Goal: Information Seeking & Learning: Check status

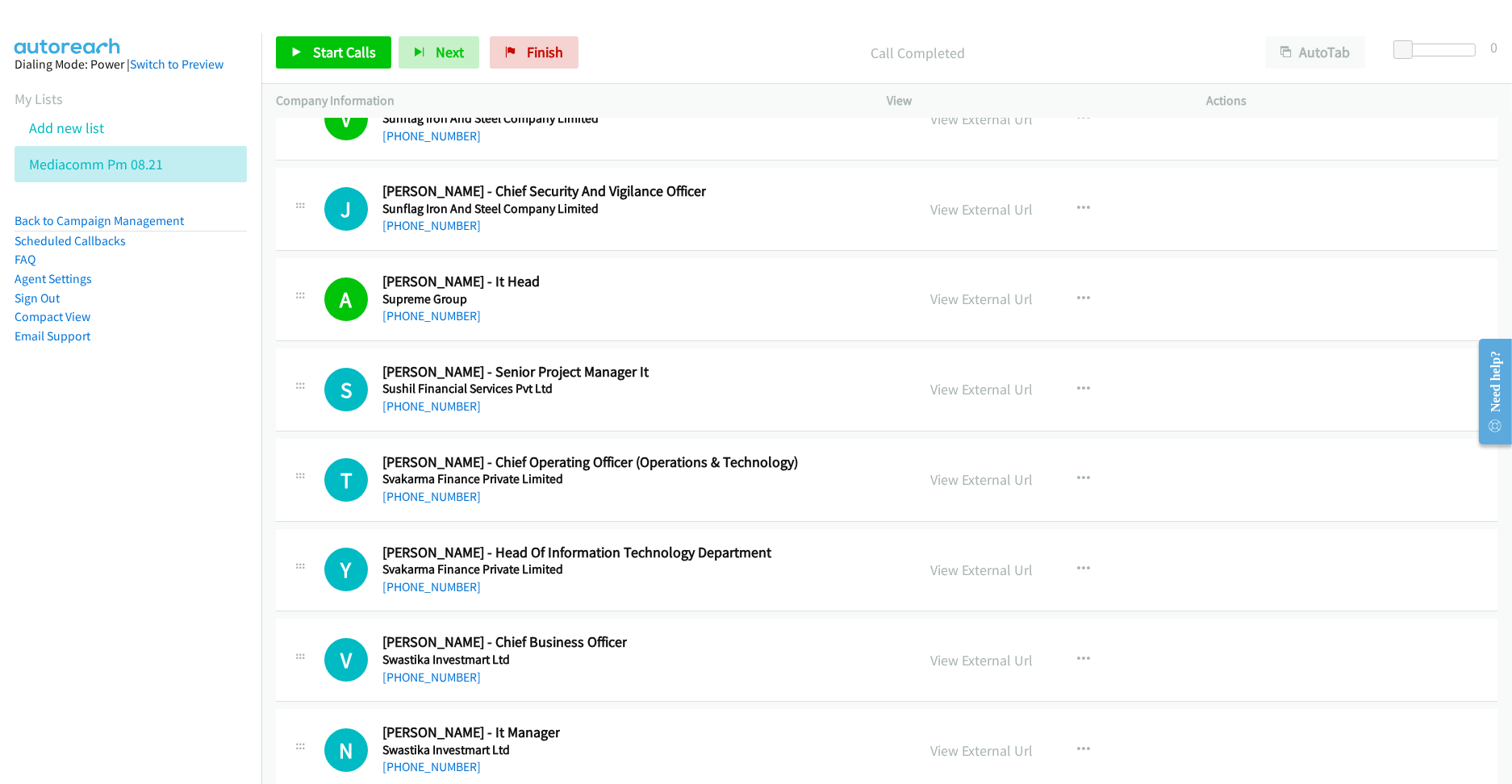
scroll to position [21942, 0]
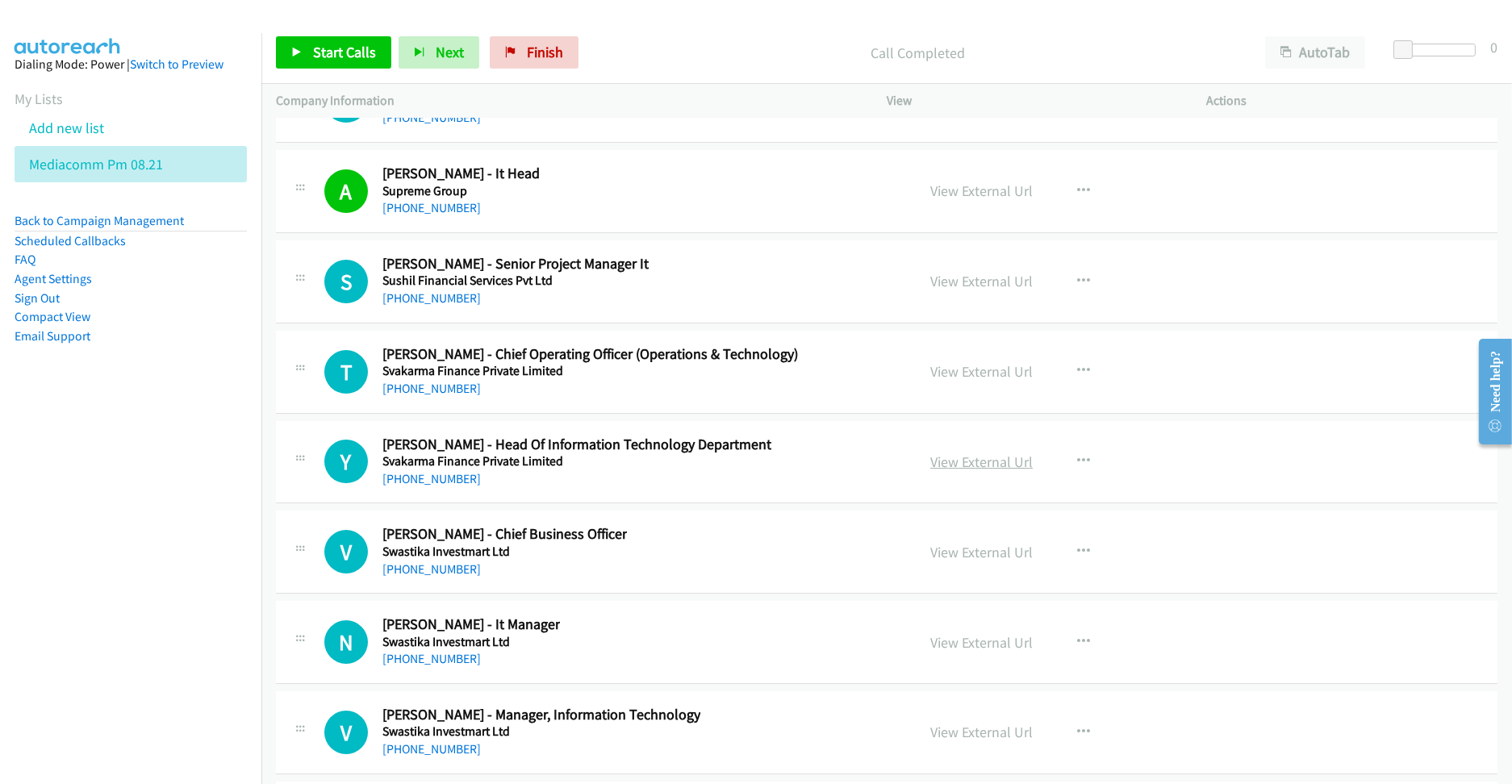
click at [952, 467] on link "View External Url" at bounding box center [981, 462] width 103 height 19
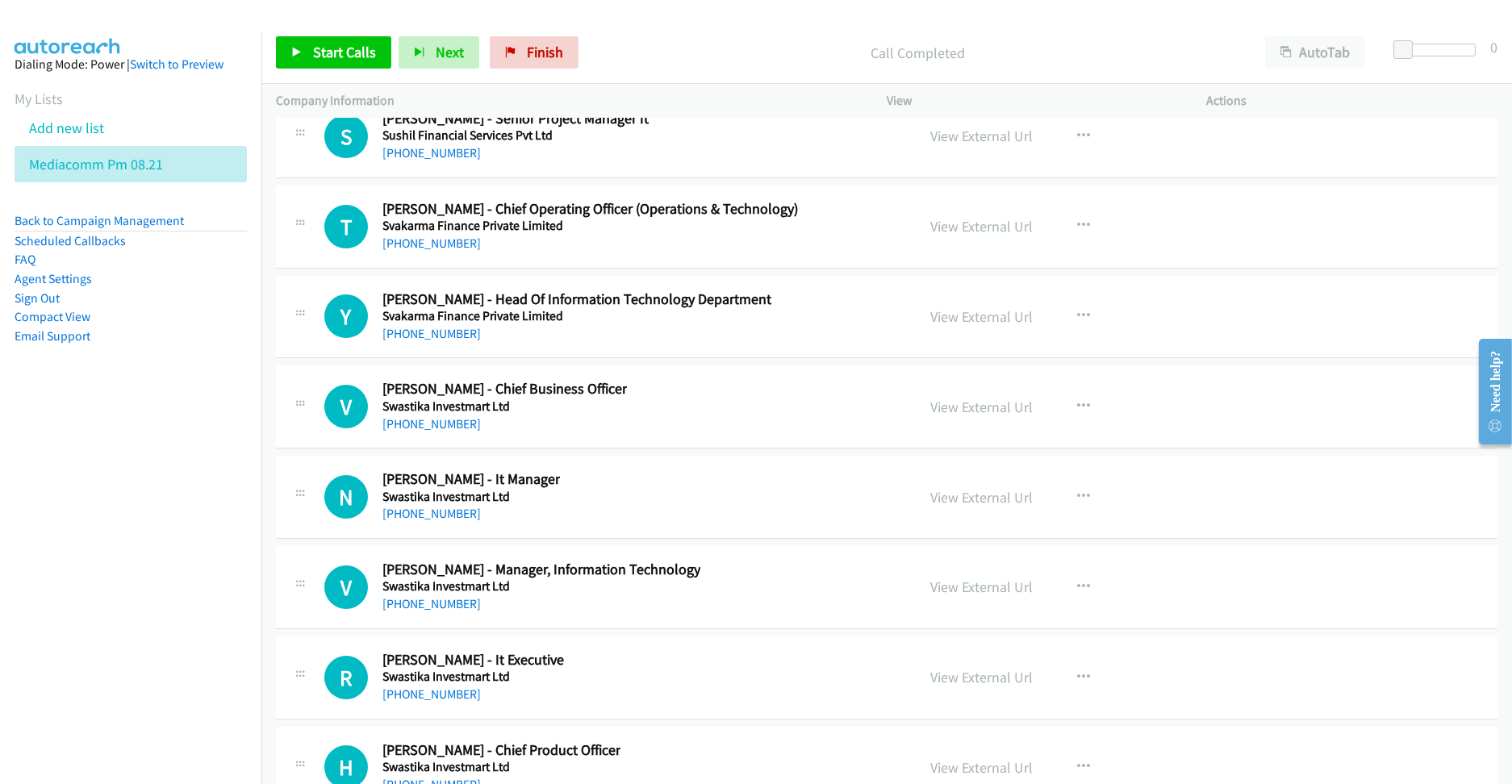
scroll to position [22156, 0]
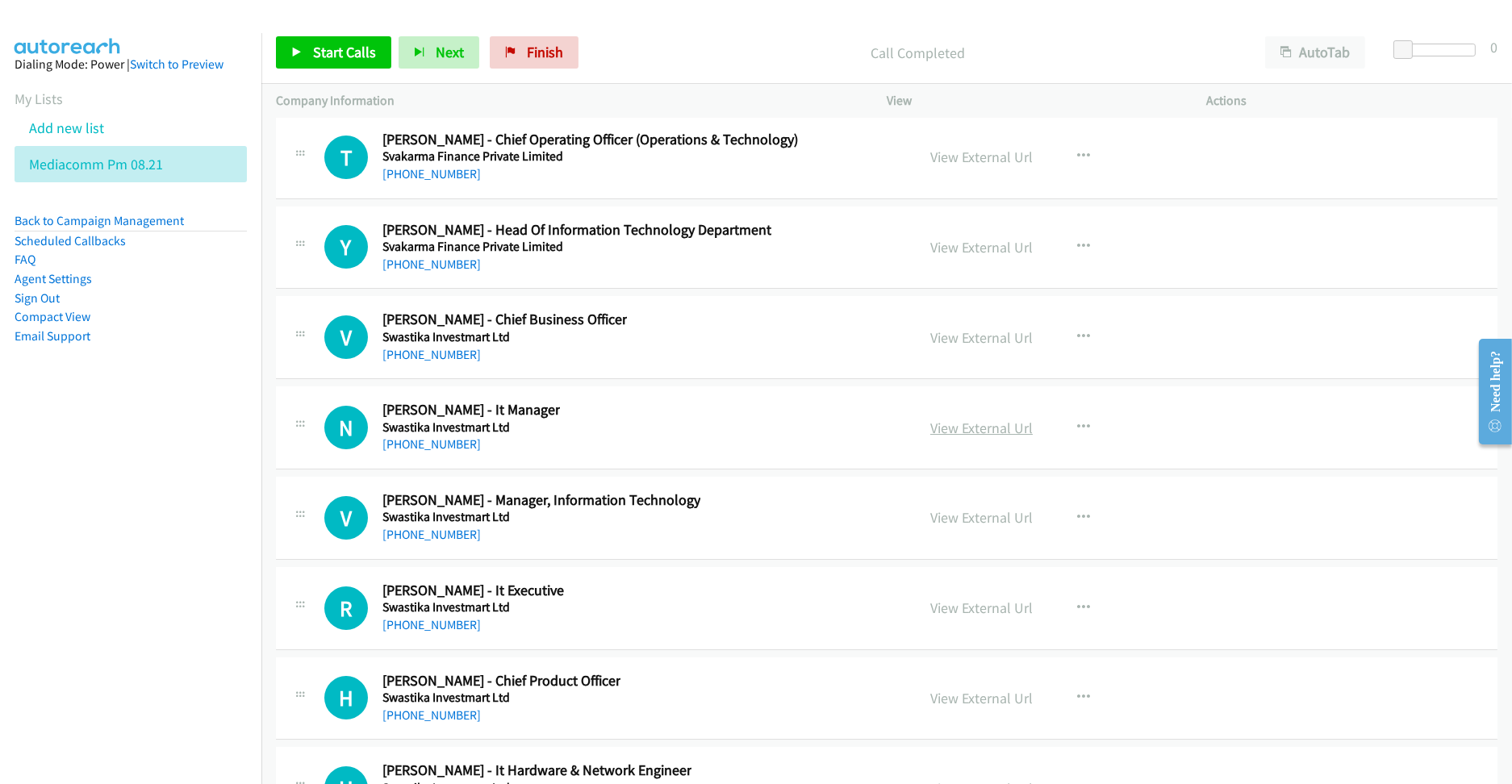
click at [961, 437] on link "View External Url" at bounding box center [981, 428] width 103 height 19
click at [957, 527] on link "View External Url" at bounding box center [981, 517] width 103 height 19
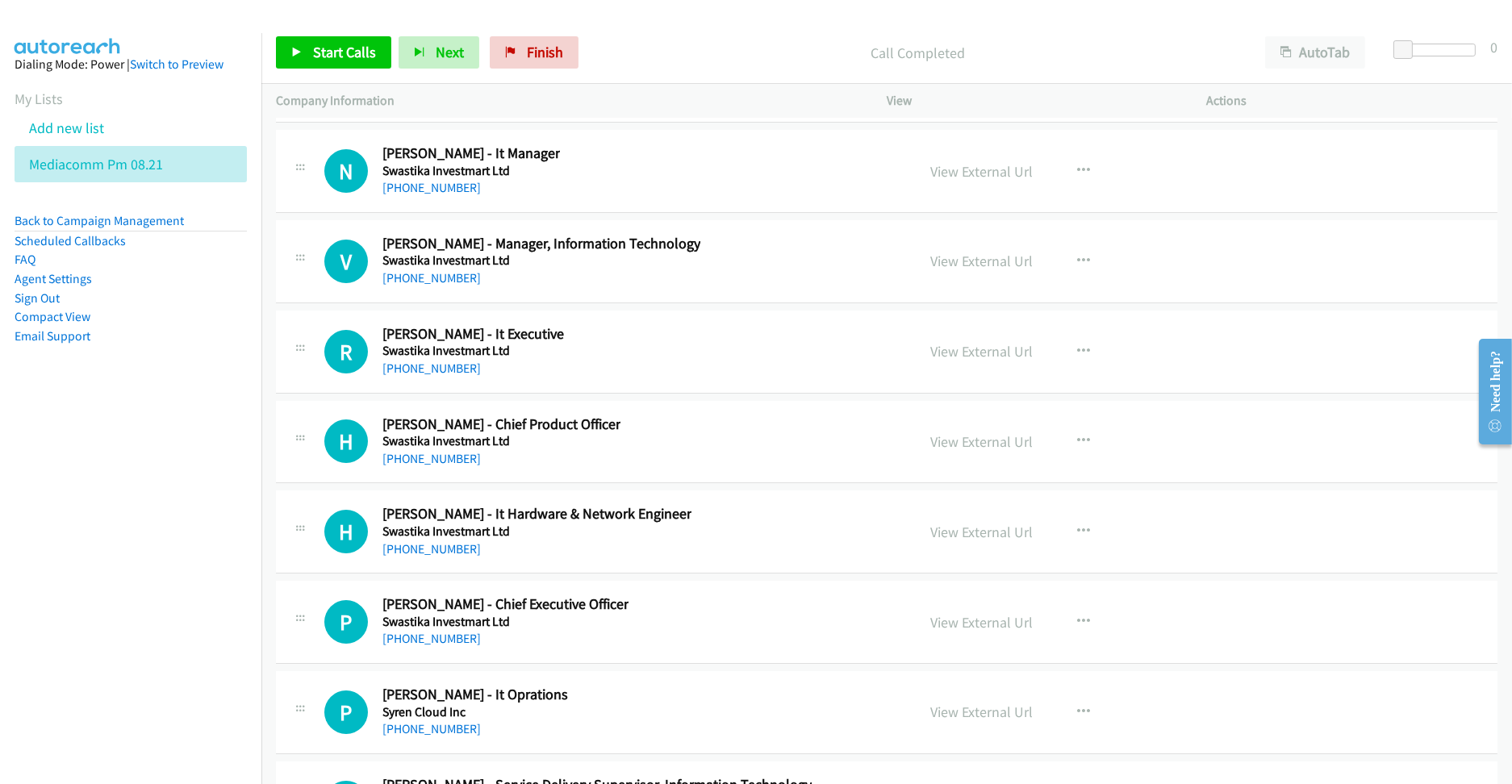
scroll to position [22479, 0]
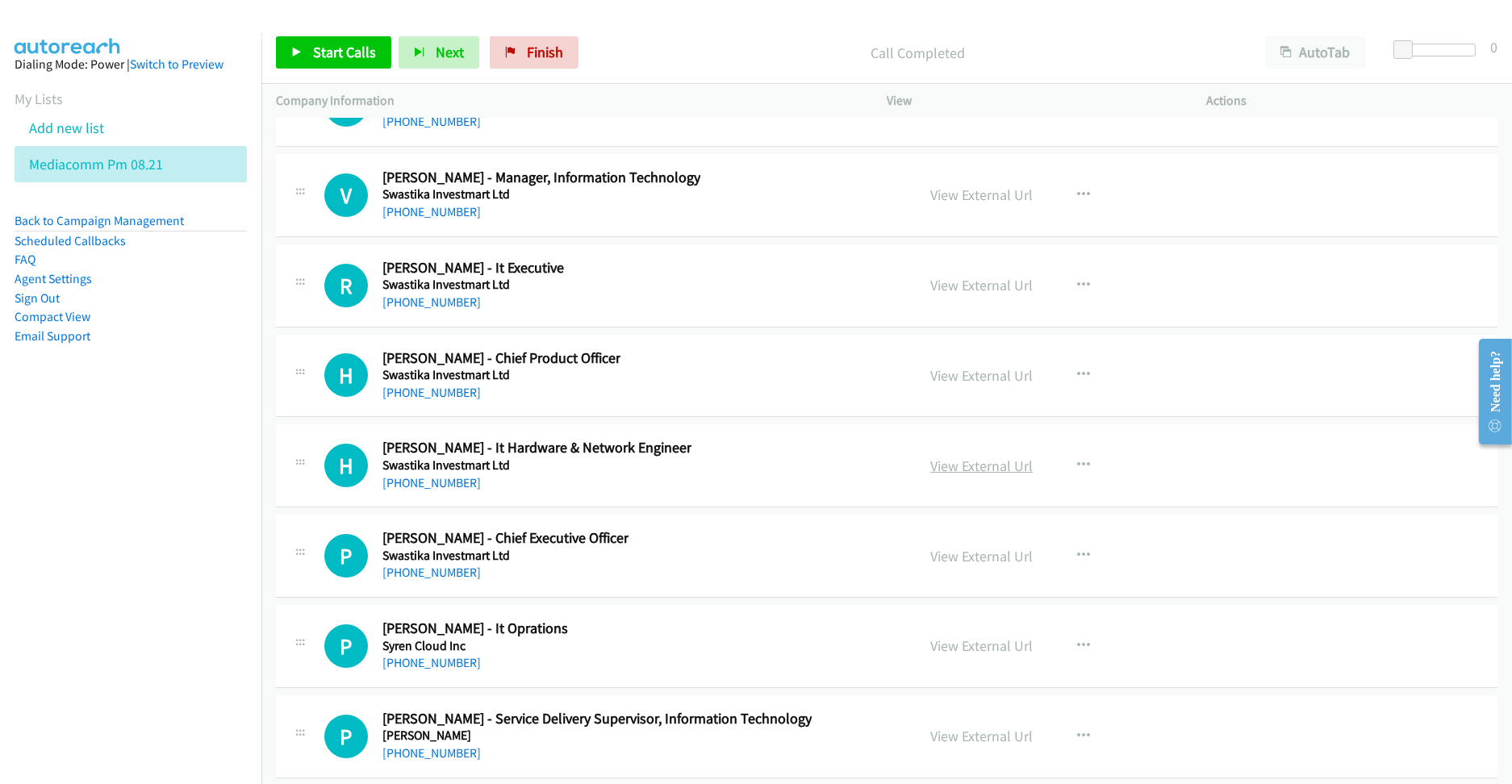
click at [941, 475] on link "View External Url" at bounding box center [981, 466] width 103 height 19
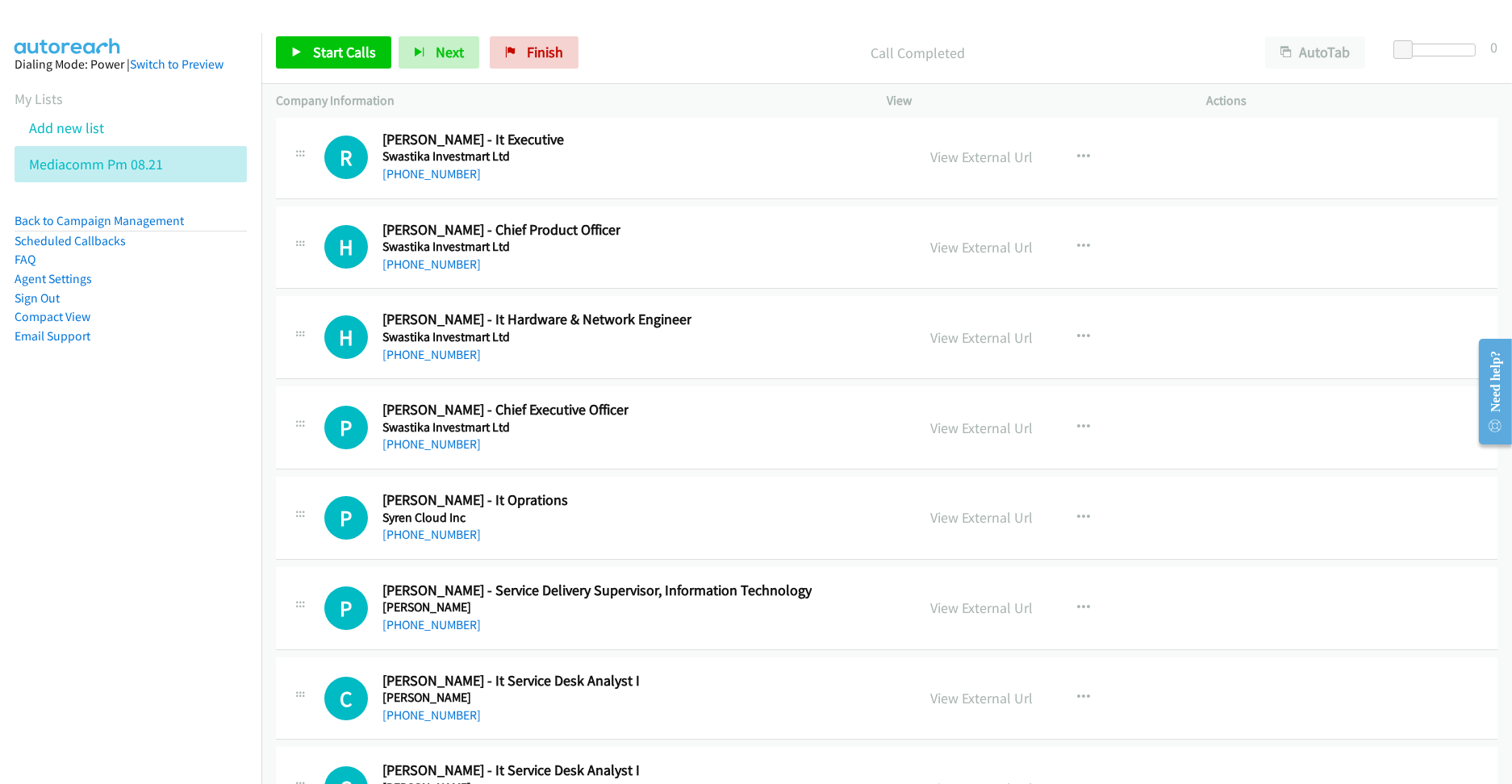
scroll to position [22695, 0]
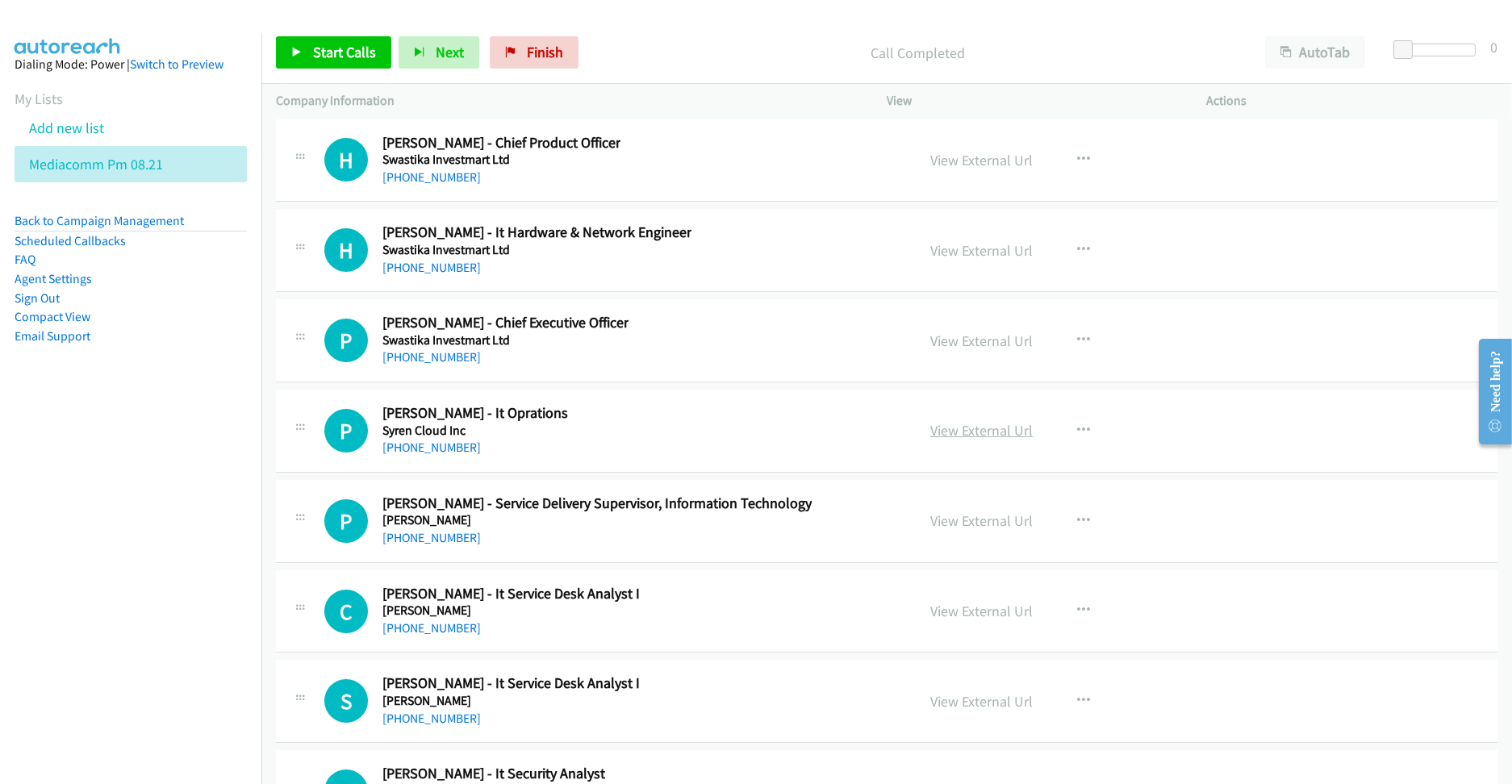
click at [933, 440] on link "View External Url" at bounding box center [981, 430] width 103 height 19
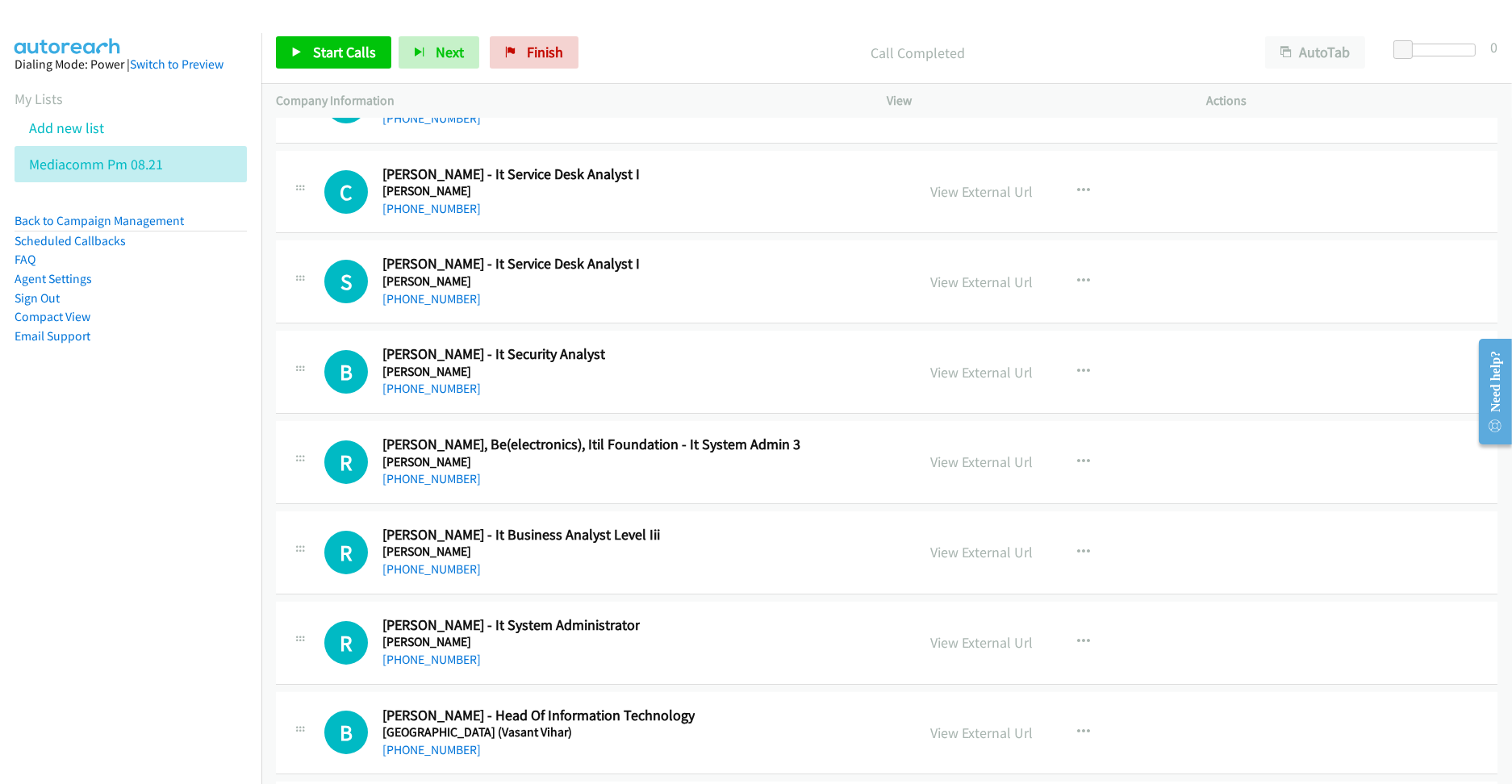
scroll to position [23125, 0]
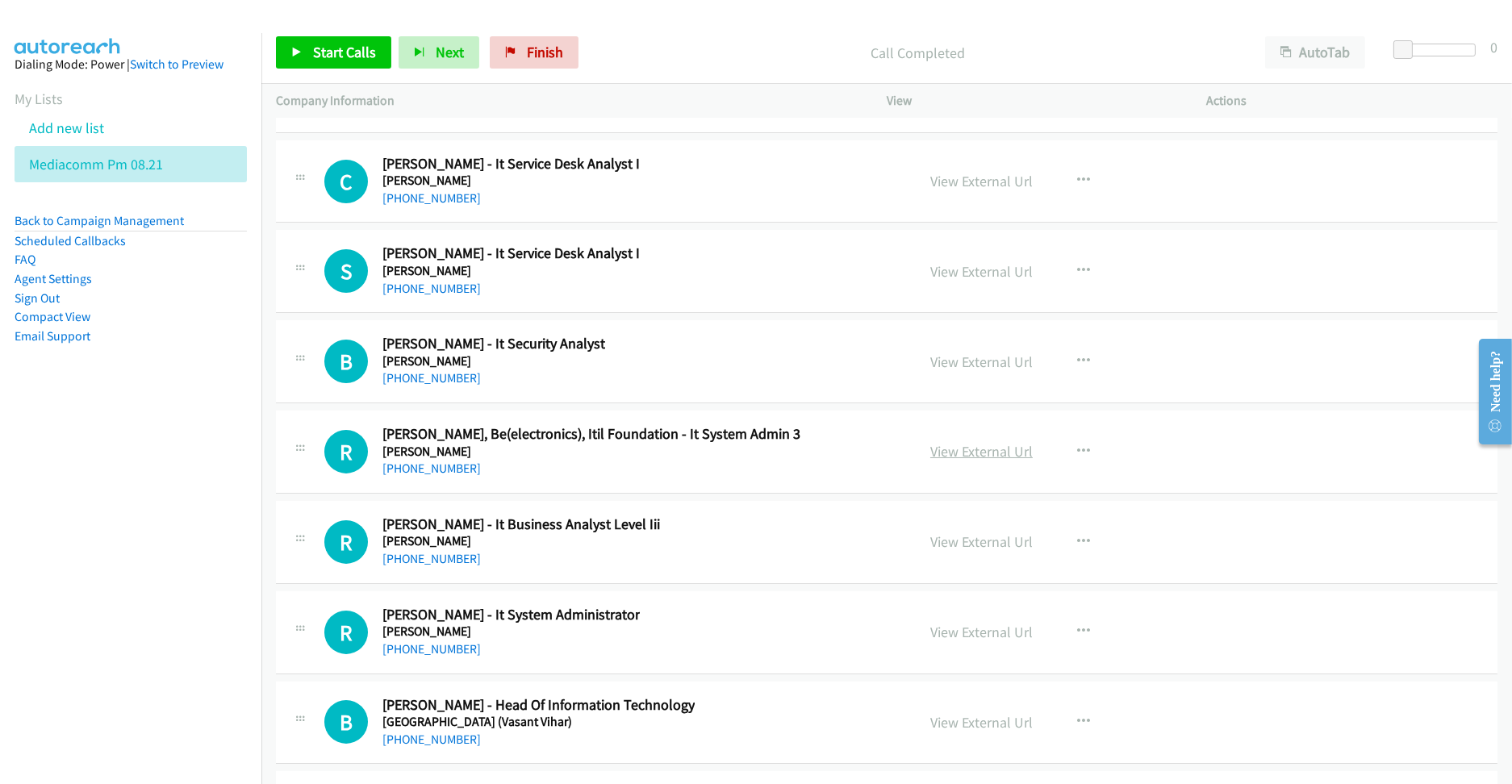
click at [931, 459] on link "View External Url" at bounding box center [981, 452] width 103 height 19
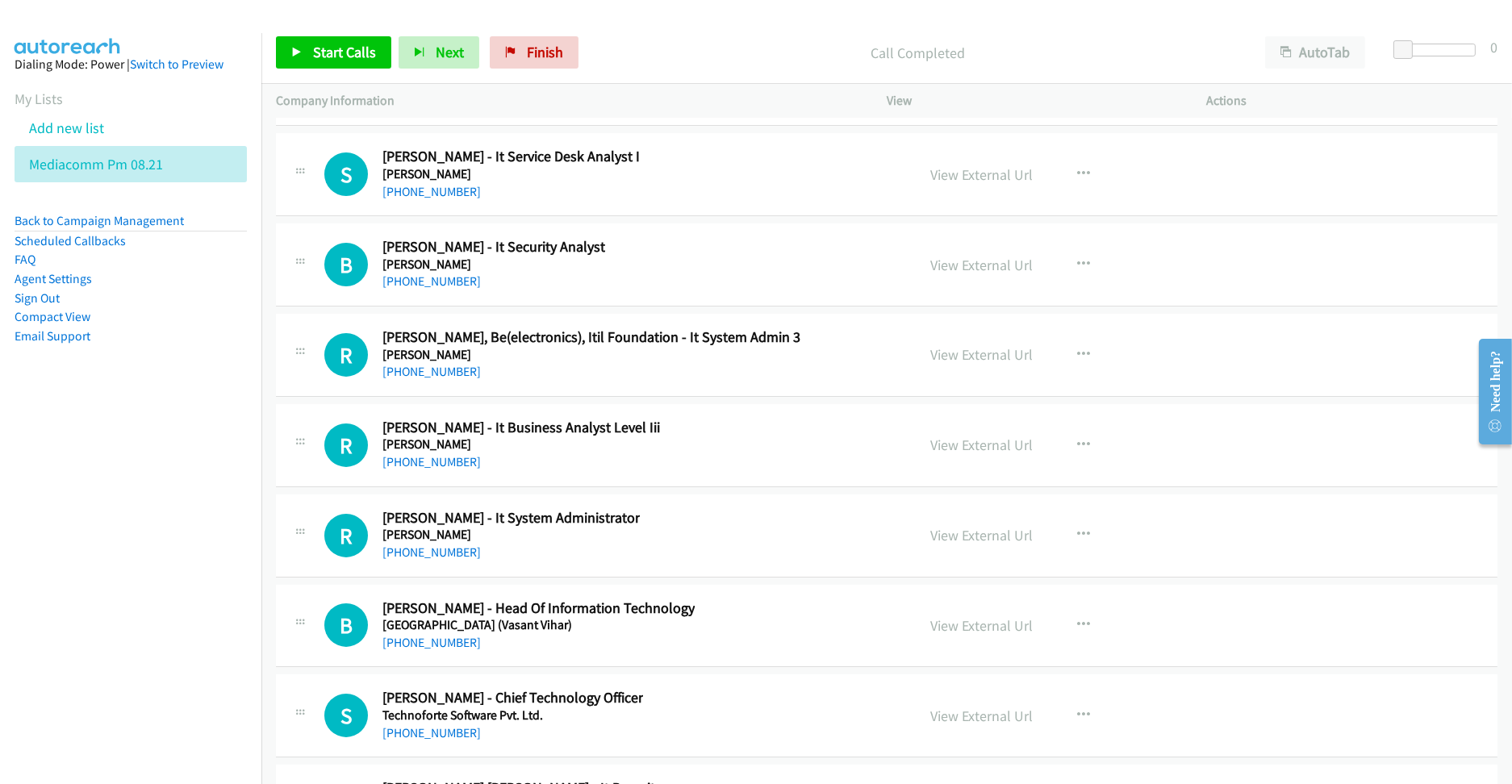
scroll to position [23233, 0]
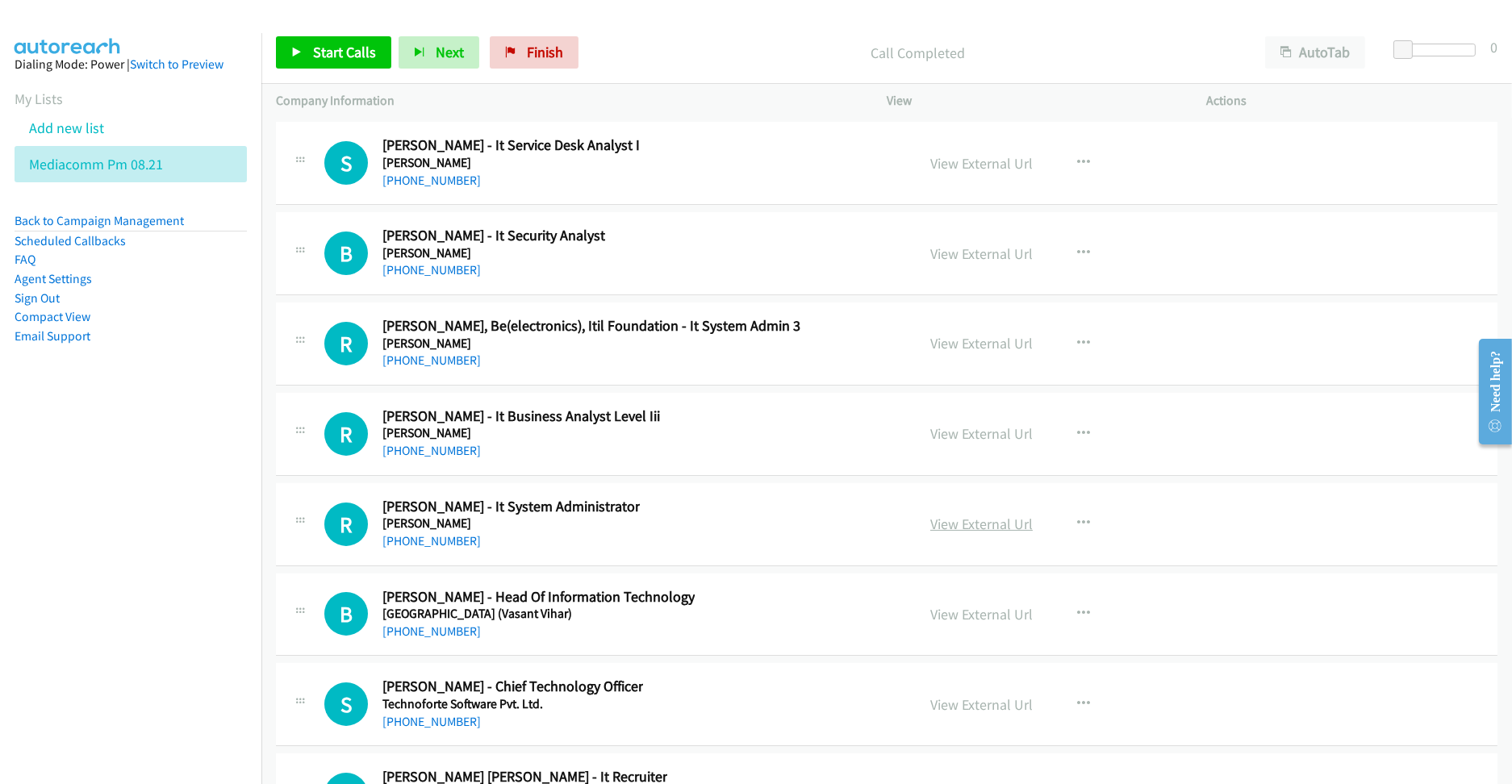
click at [936, 533] on link "View External Url" at bounding box center [981, 524] width 103 height 19
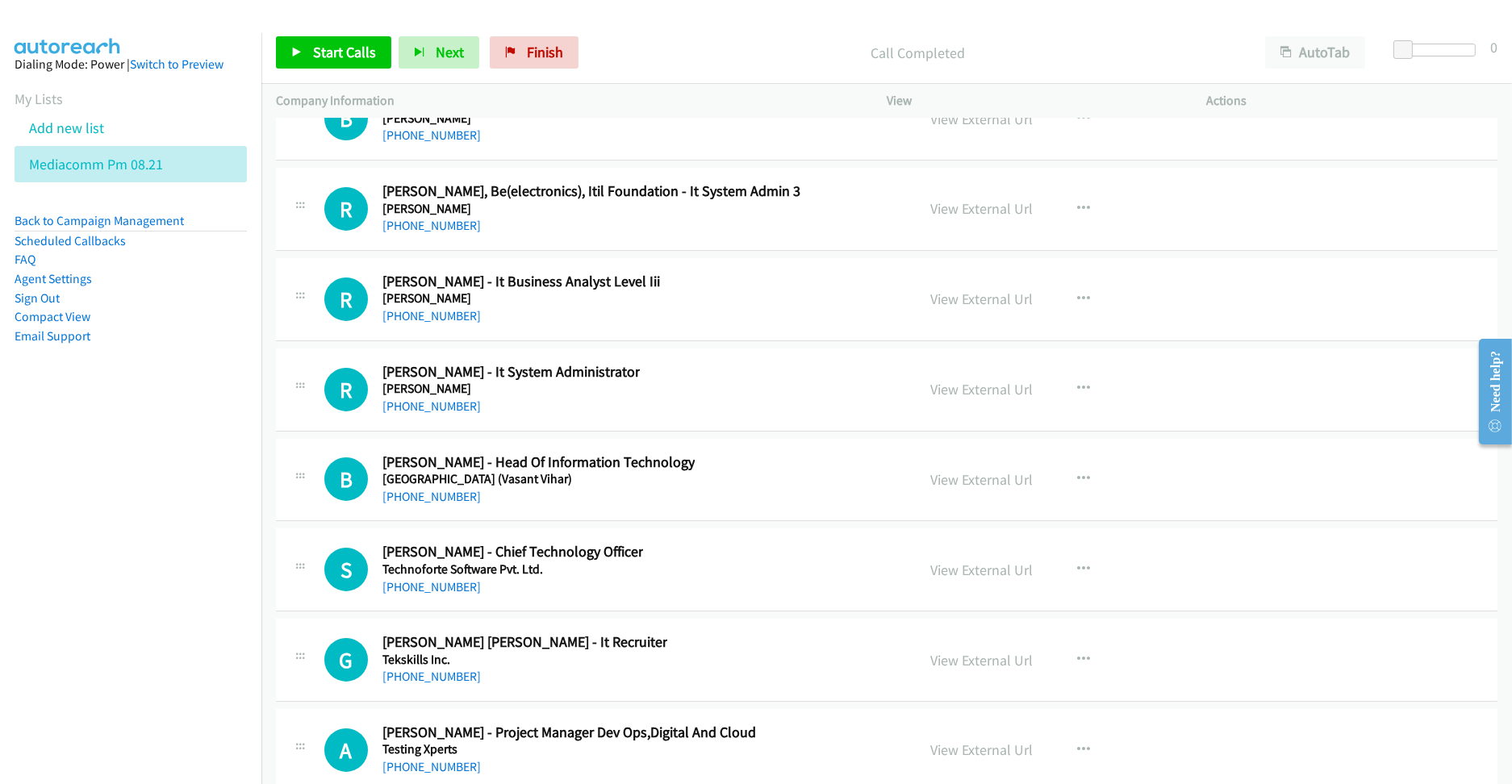
scroll to position [23448, 0]
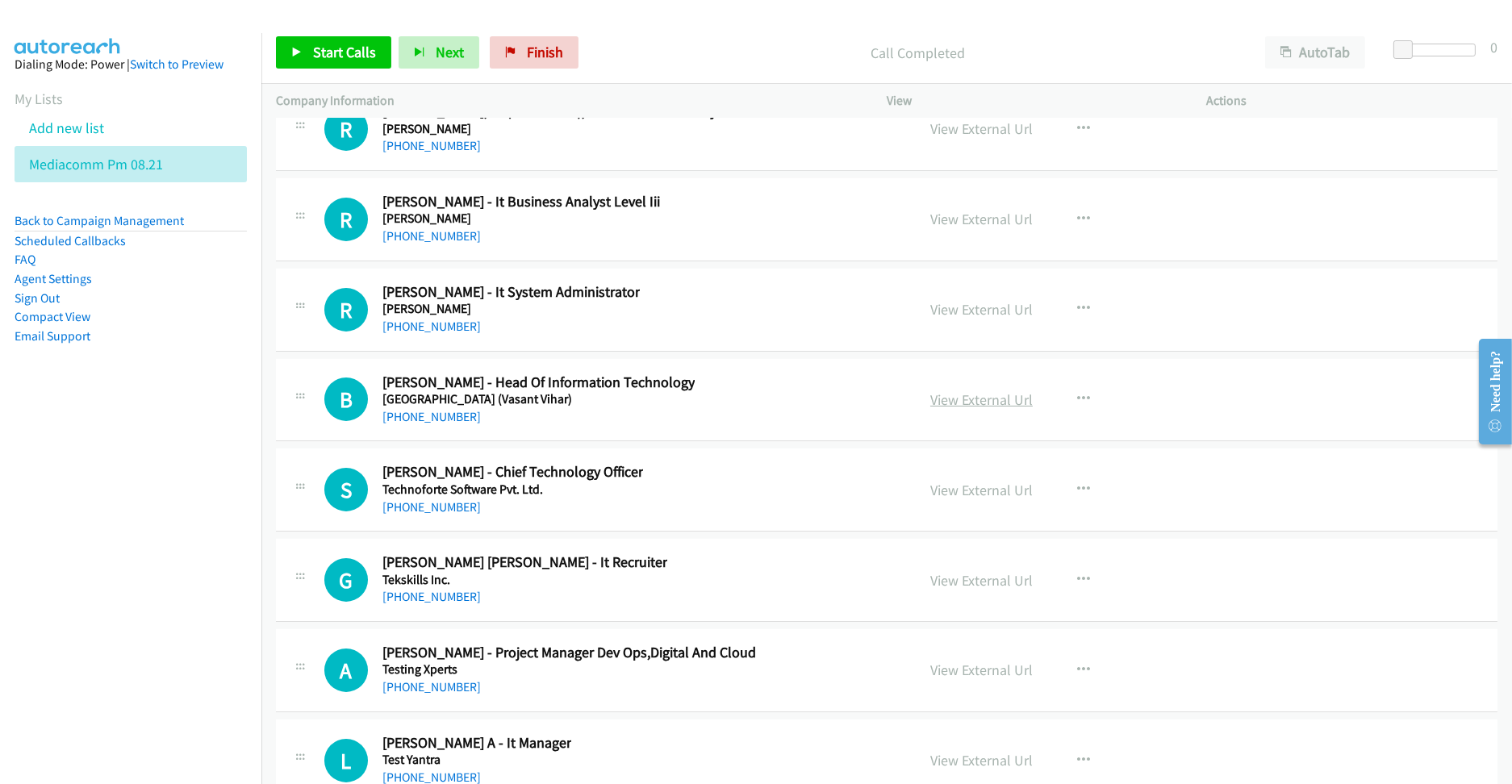
click at [960, 409] on link "View External Url" at bounding box center [981, 400] width 103 height 19
click at [960, 499] on link "View External Url" at bounding box center [981, 490] width 103 height 19
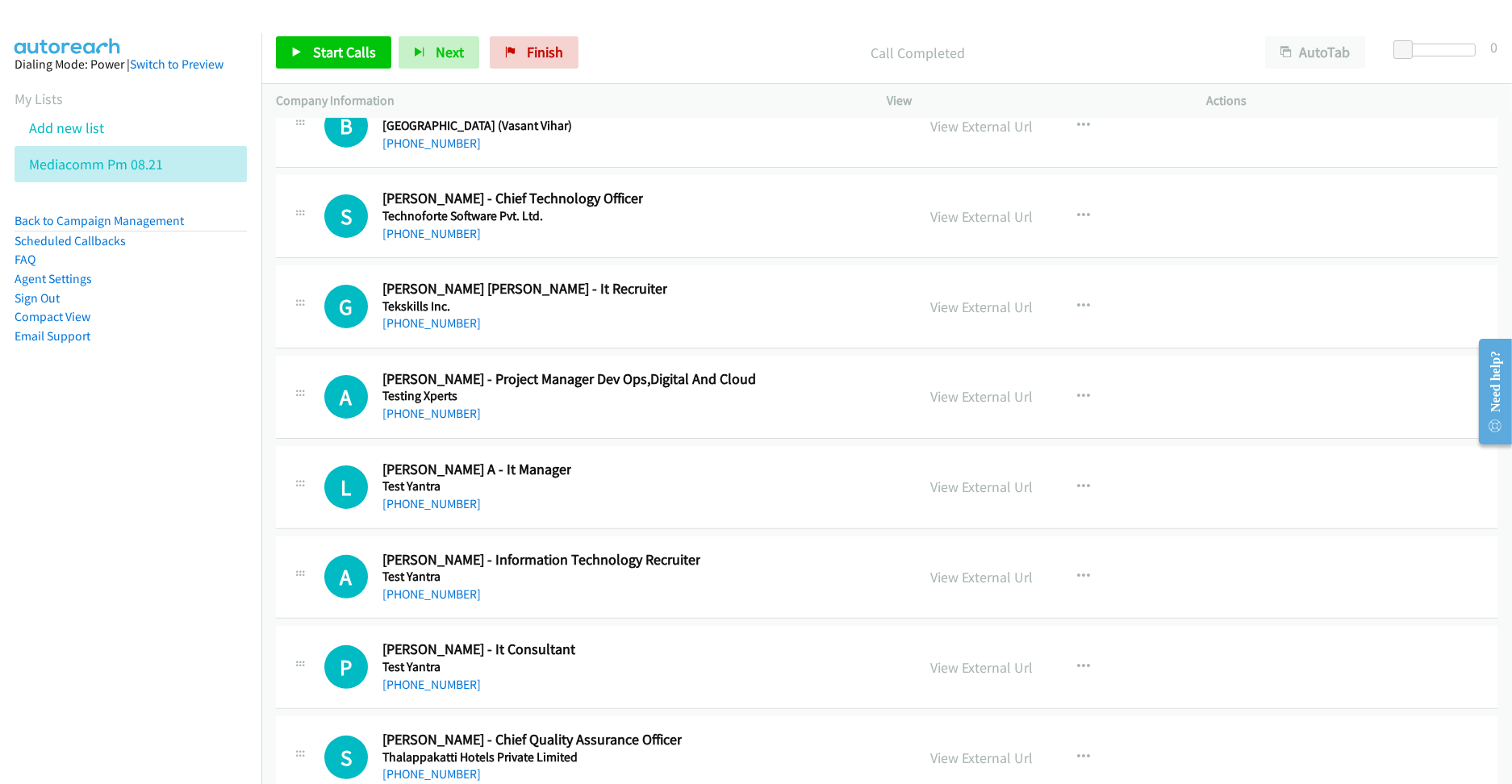
scroll to position [23770, 0]
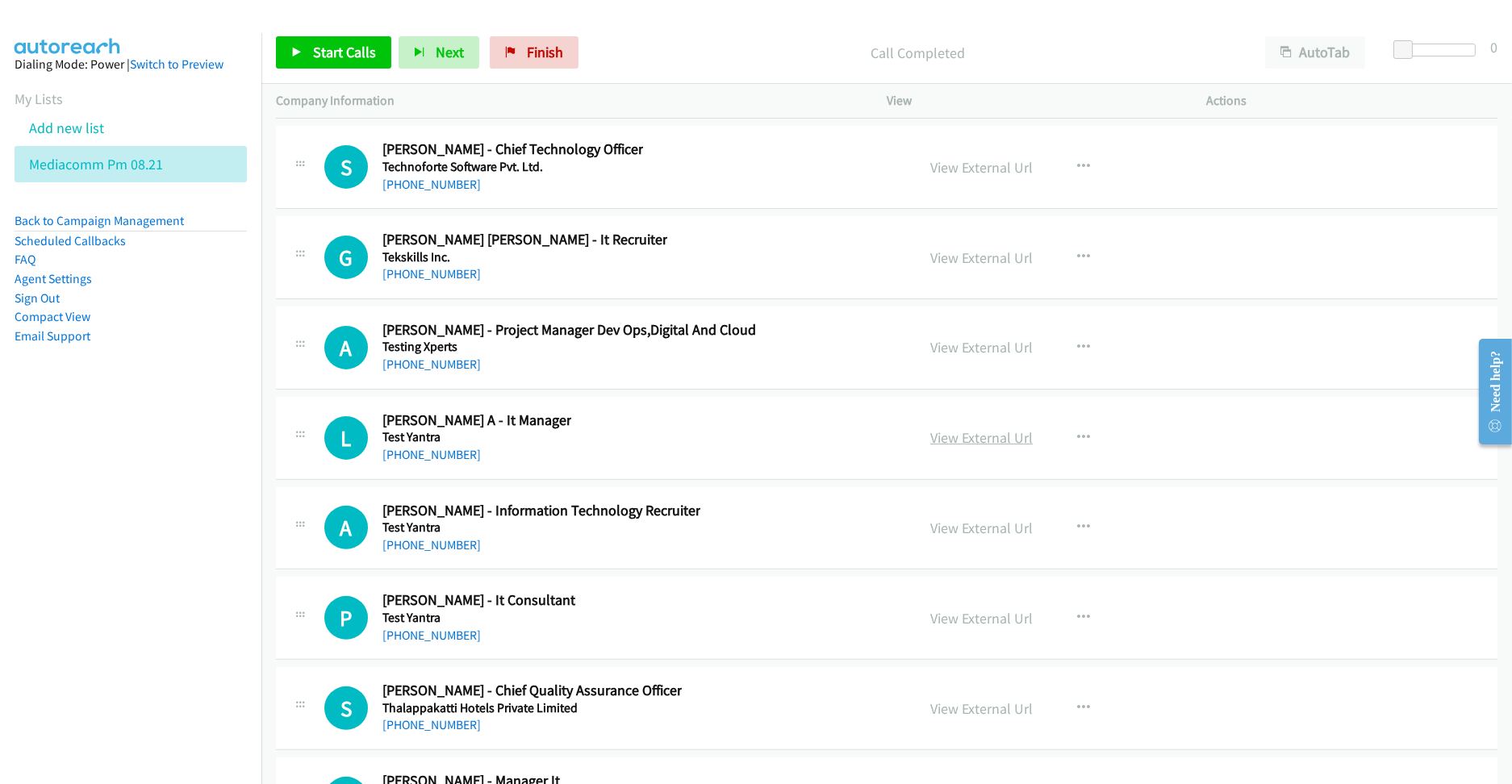
click at [963, 447] on link "View External Url" at bounding box center [981, 438] width 103 height 19
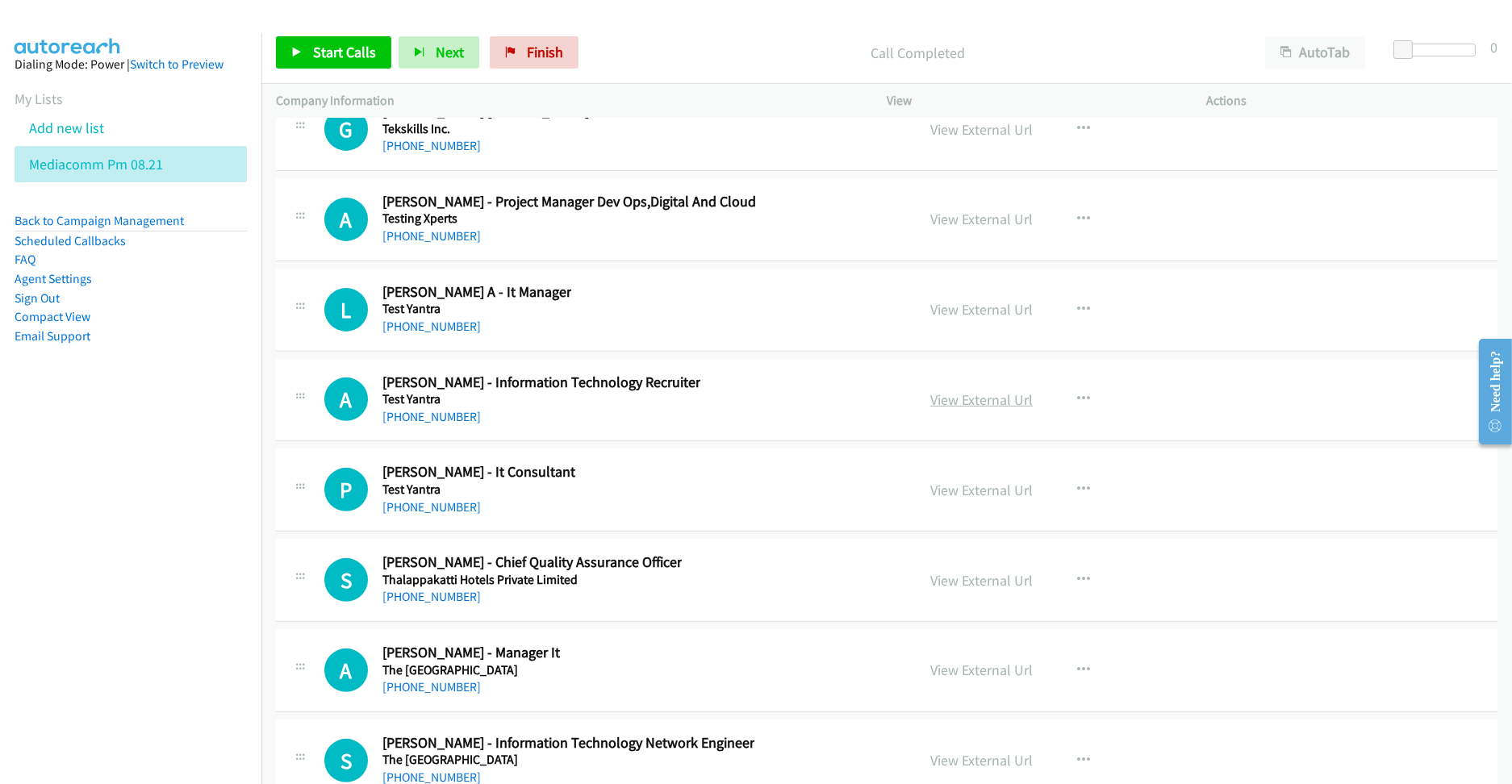
scroll to position [23986, 0]
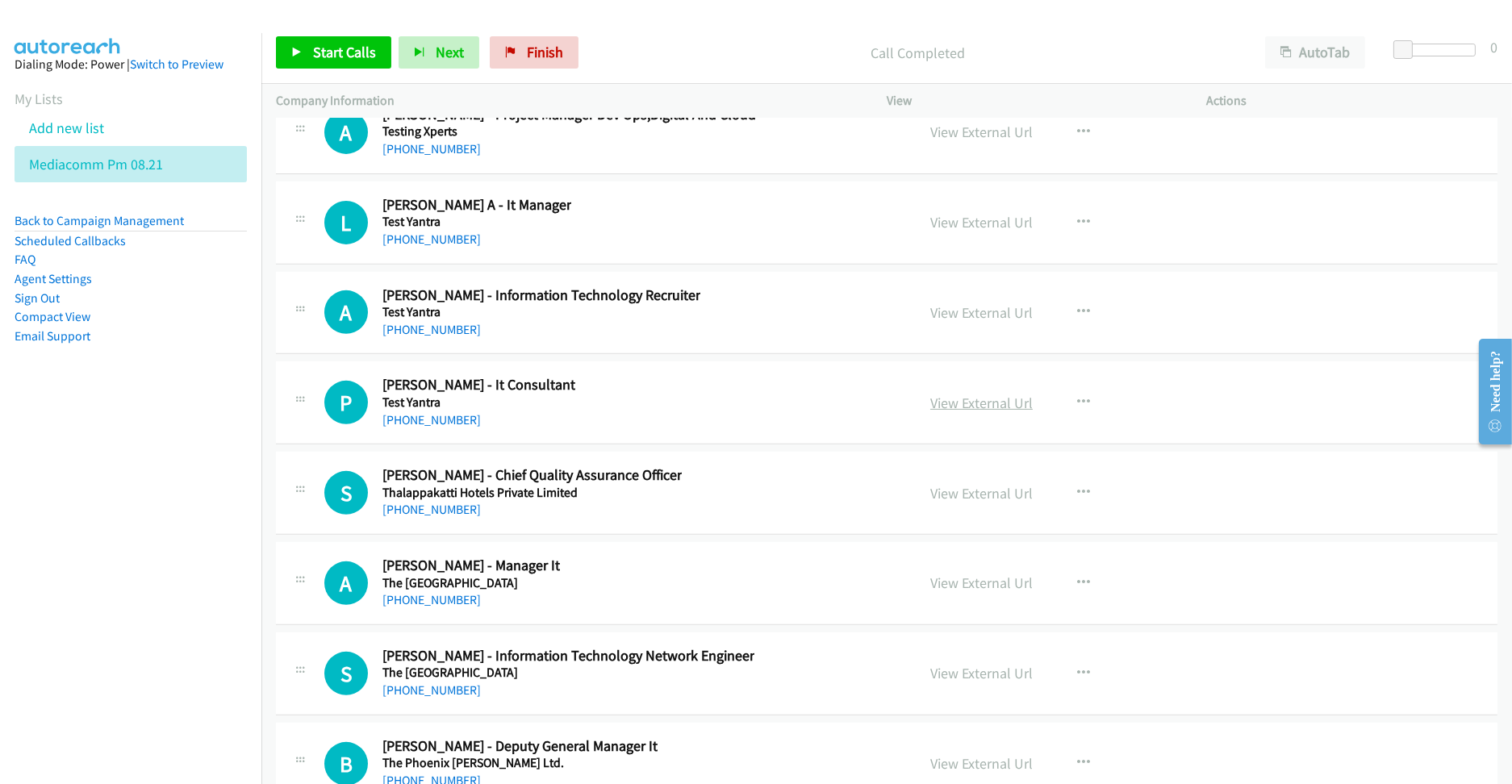
click at [975, 412] on link "View External Url" at bounding box center [981, 403] width 103 height 19
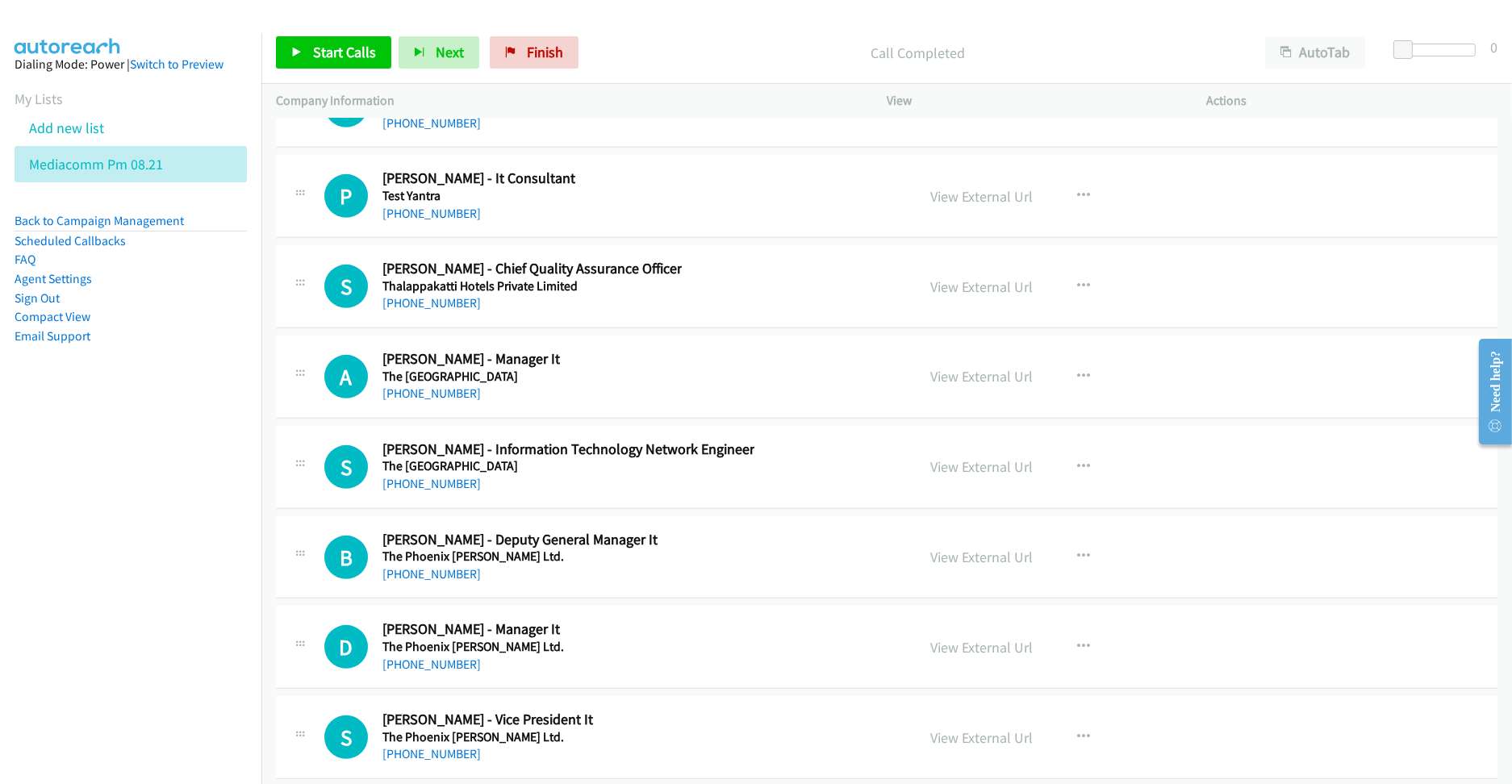
scroll to position [24201, 0]
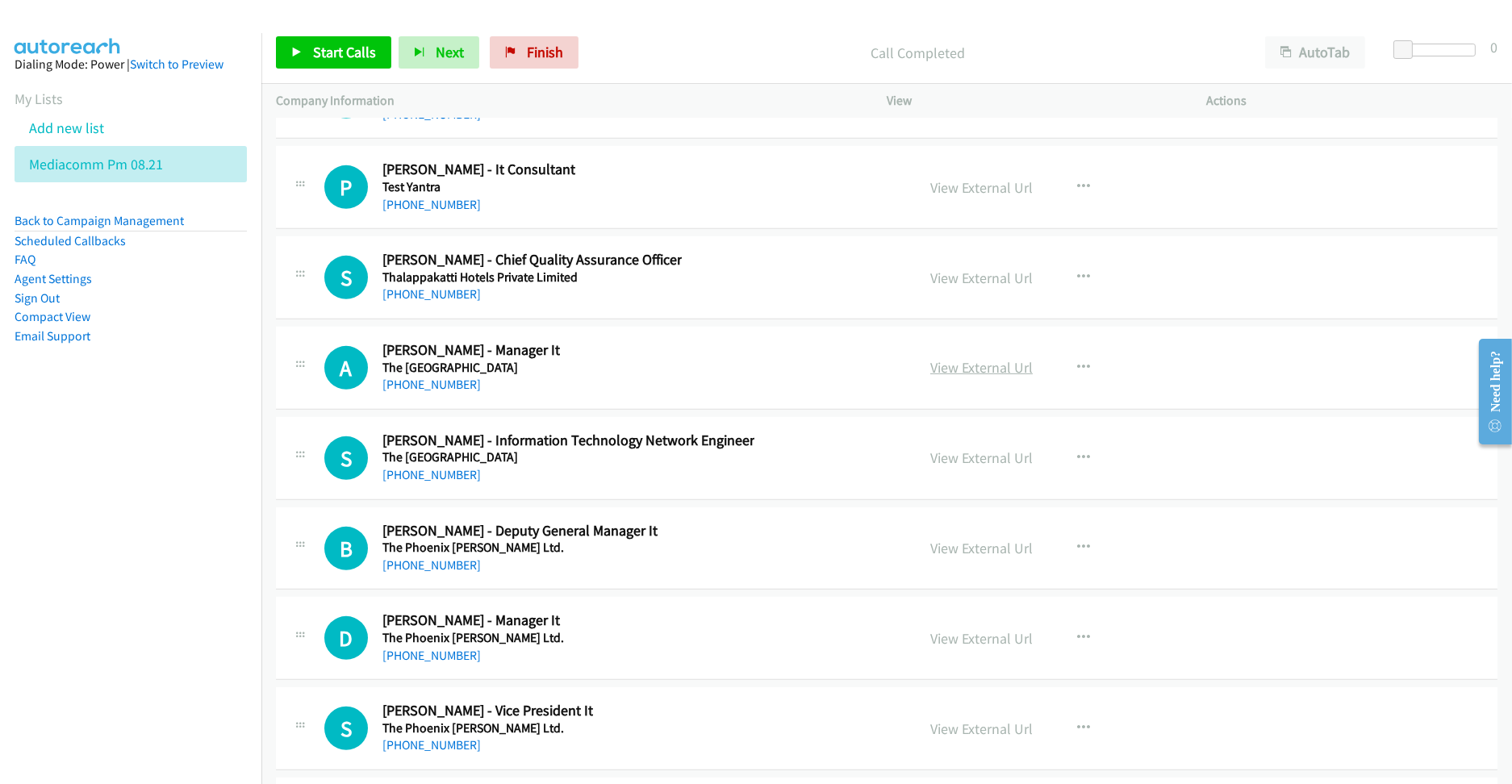
click at [981, 377] on link "View External Url" at bounding box center [981, 367] width 103 height 19
click at [958, 467] on link "View External Url" at bounding box center [981, 458] width 103 height 19
click at [947, 555] on link "View External Url" at bounding box center [981, 549] width 103 height 19
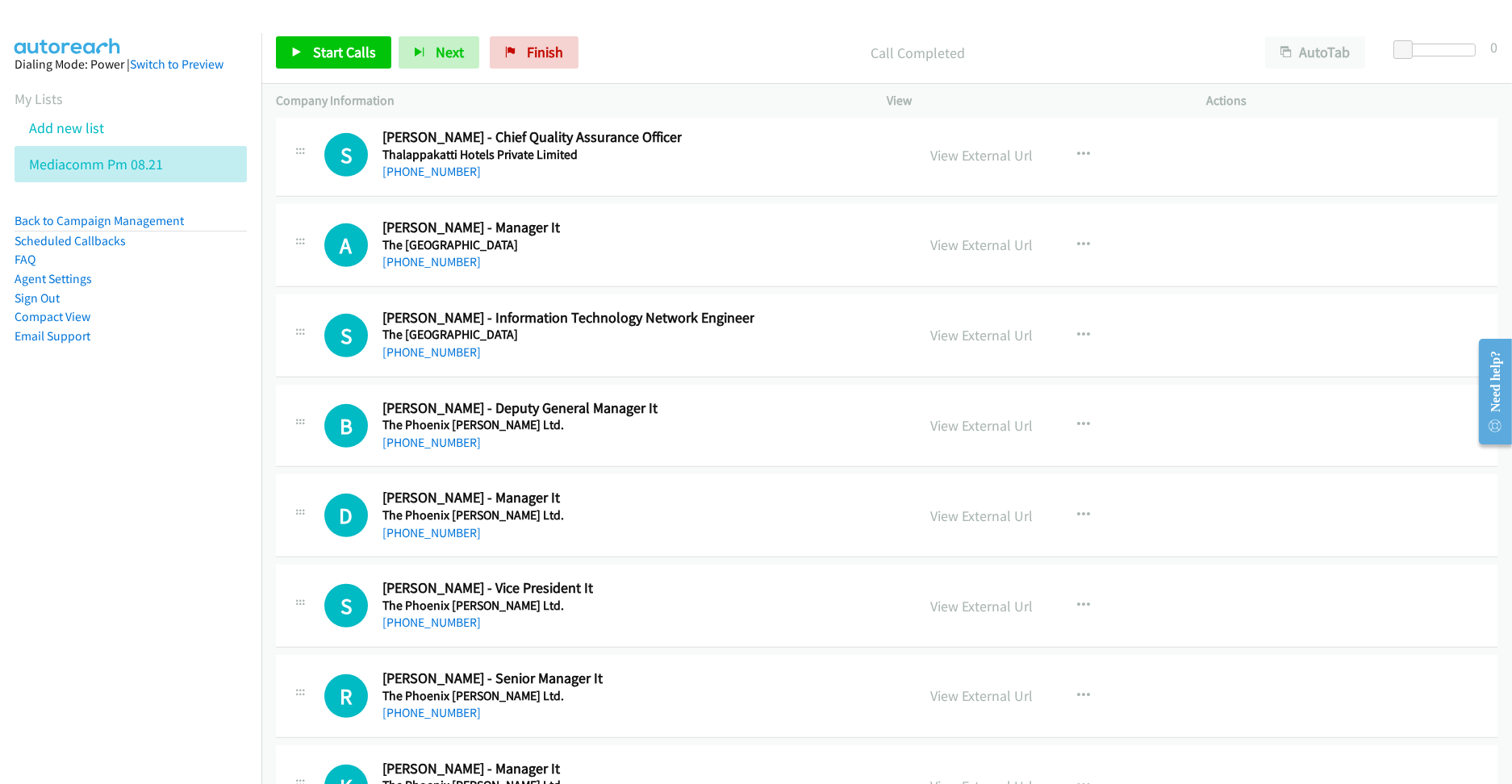
scroll to position [24415, 0]
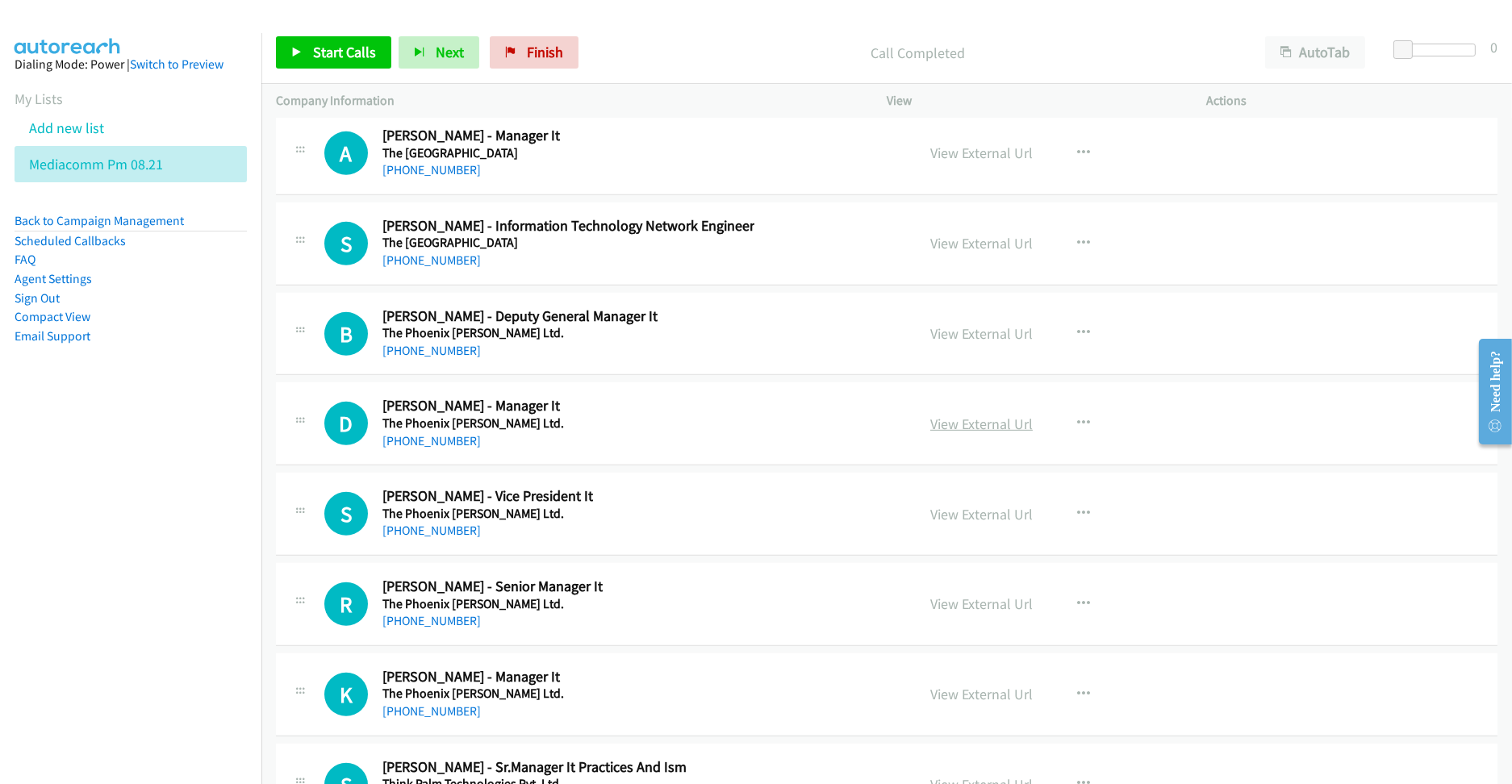
click at [956, 433] on link "View External Url" at bounding box center [981, 424] width 103 height 19
click at [952, 524] on link "View External Url" at bounding box center [981, 515] width 103 height 19
click at [947, 613] on link "View External Url" at bounding box center [981, 604] width 103 height 19
click at [966, 704] on link "View External Url" at bounding box center [981, 694] width 103 height 19
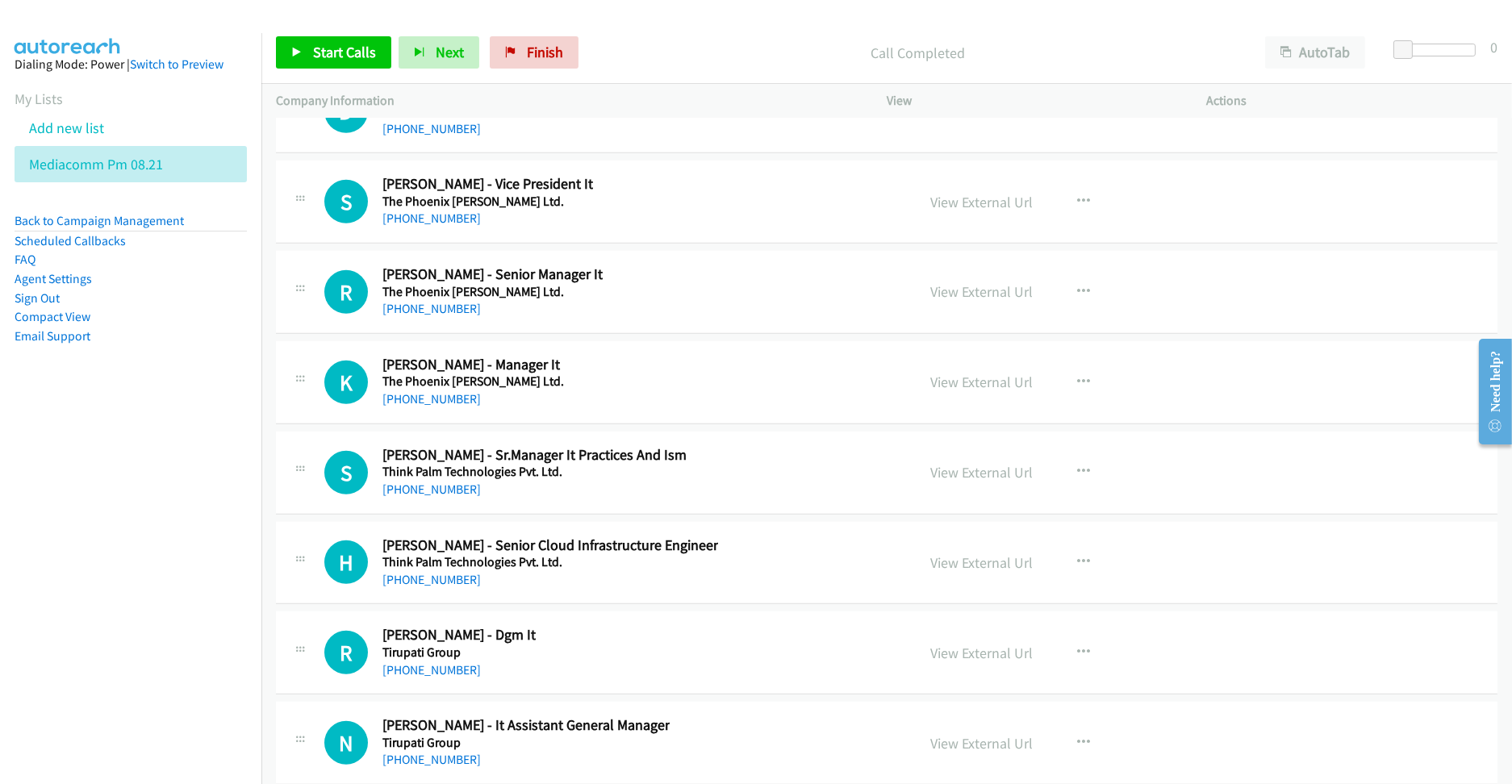
scroll to position [24738, 0]
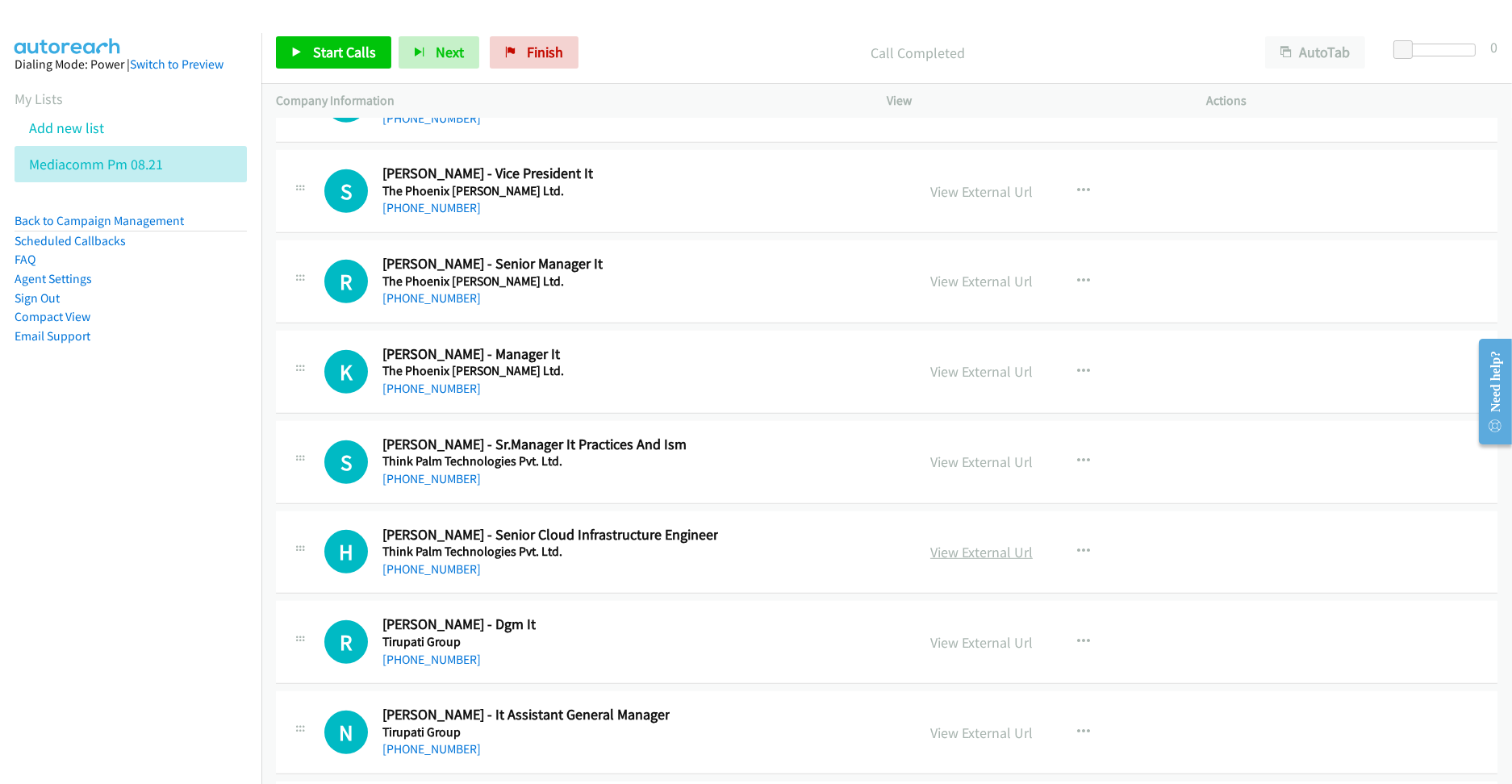
click at [948, 561] on link "View External Url" at bounding box center [981, 552] width 103 height 19
click at [973, 652] on link "View External Url" at bounding box center [981, 643] width 103 height 19
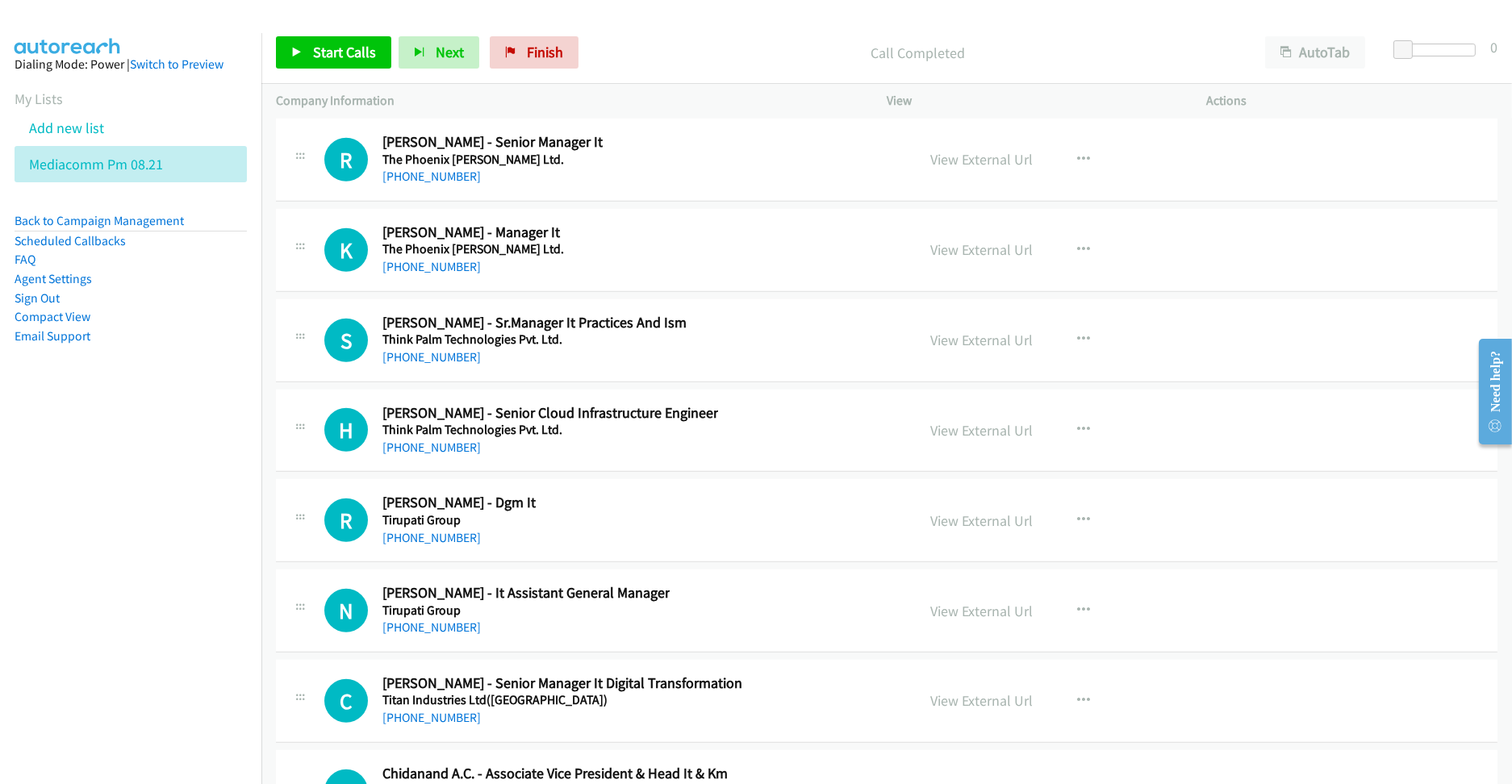
scroll to position [24953, 0]
